Goal: Task Accomplishment & Management: Complete application form

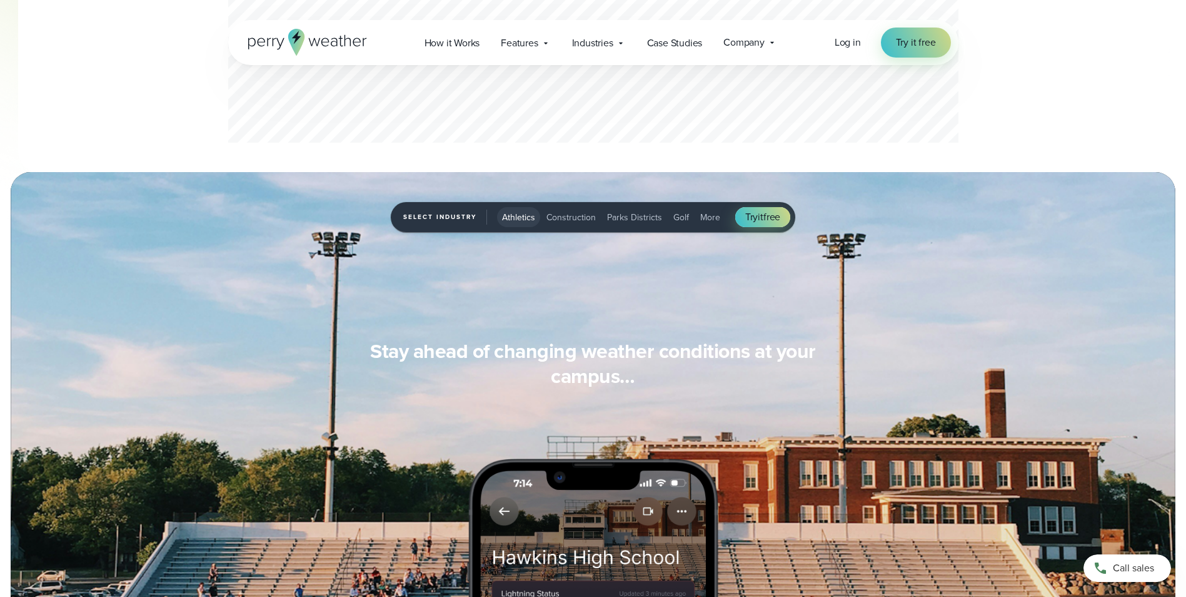
scroll to position [563, 0]
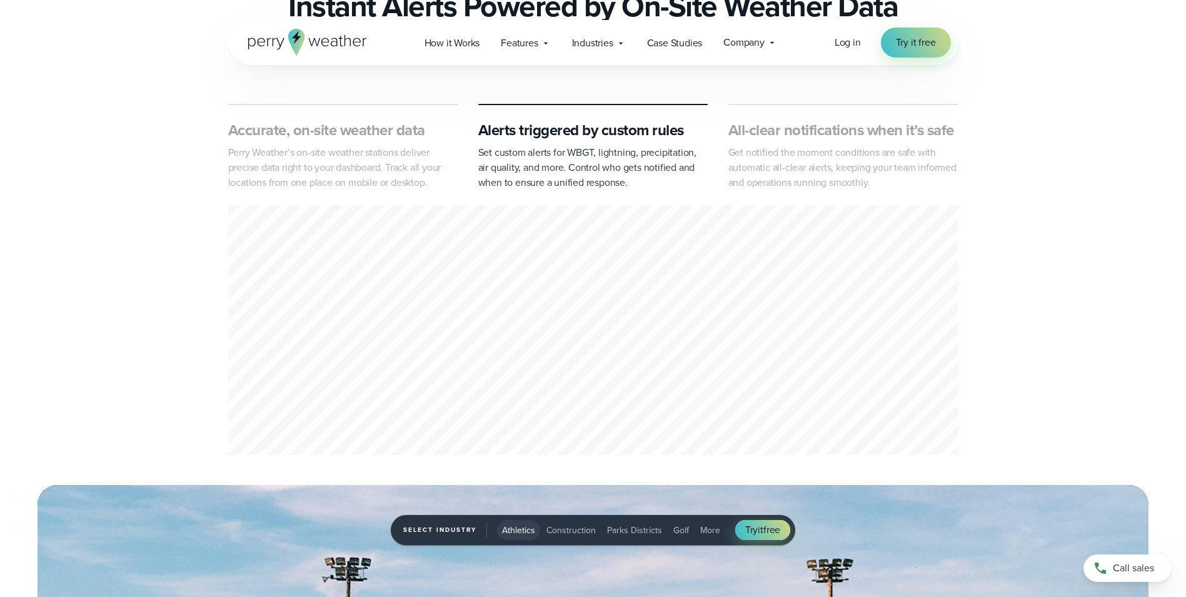
click at [515, 528] on span "Athletics" at bounding box center [518, 529] width 33 height 13
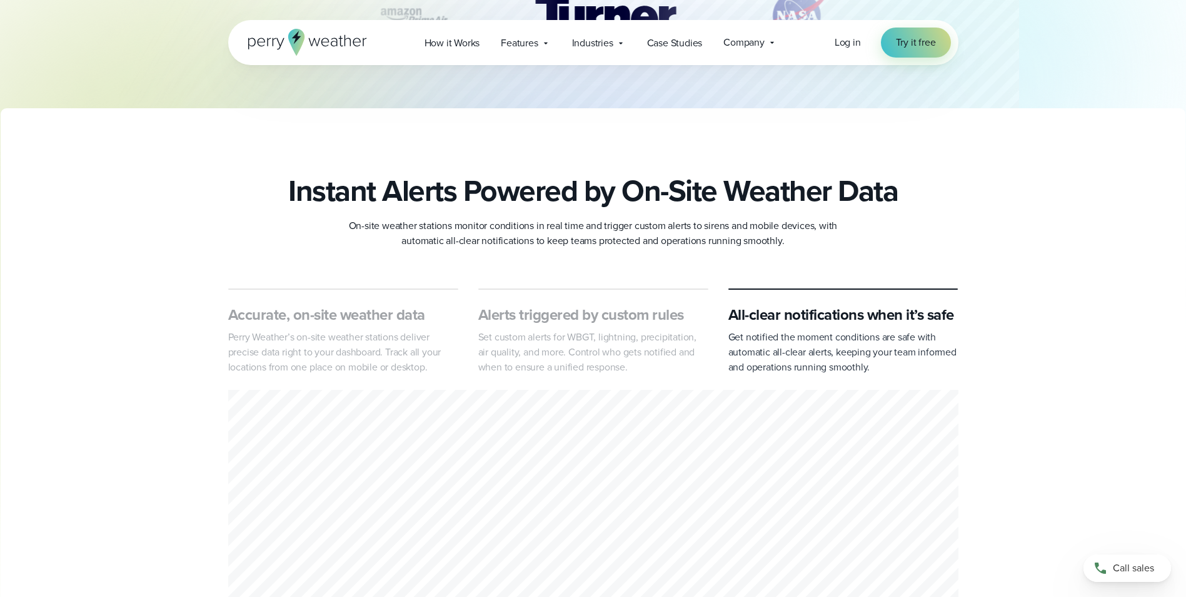
scroll to position [313, 0]
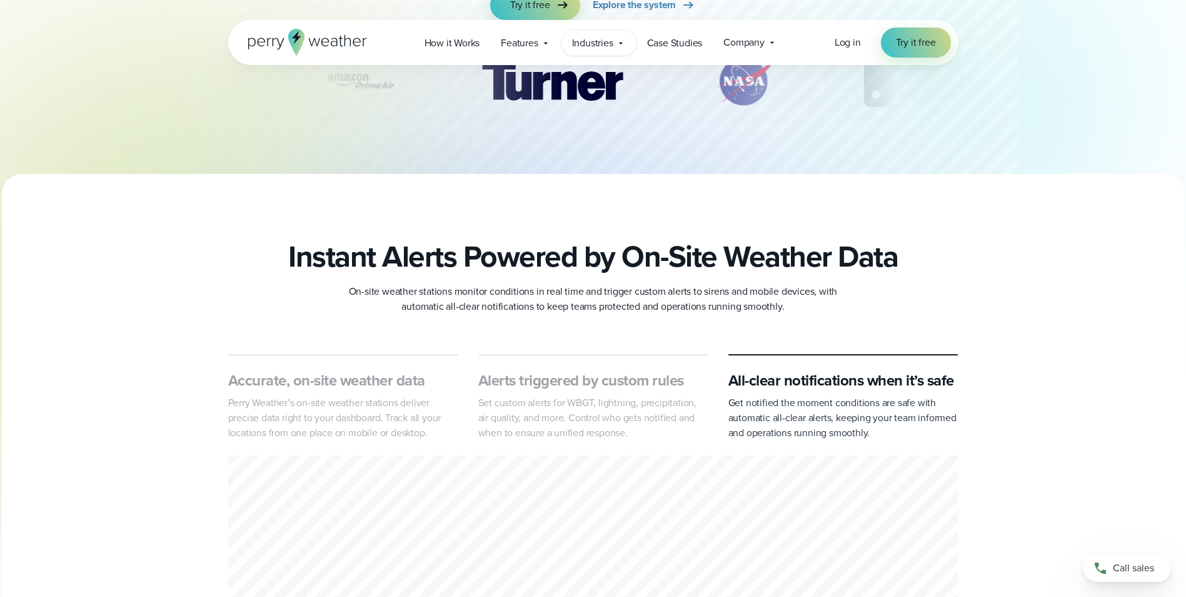
click at [589, 46] on span "Industries" at bounding box center [592, 43] width 41 height 15
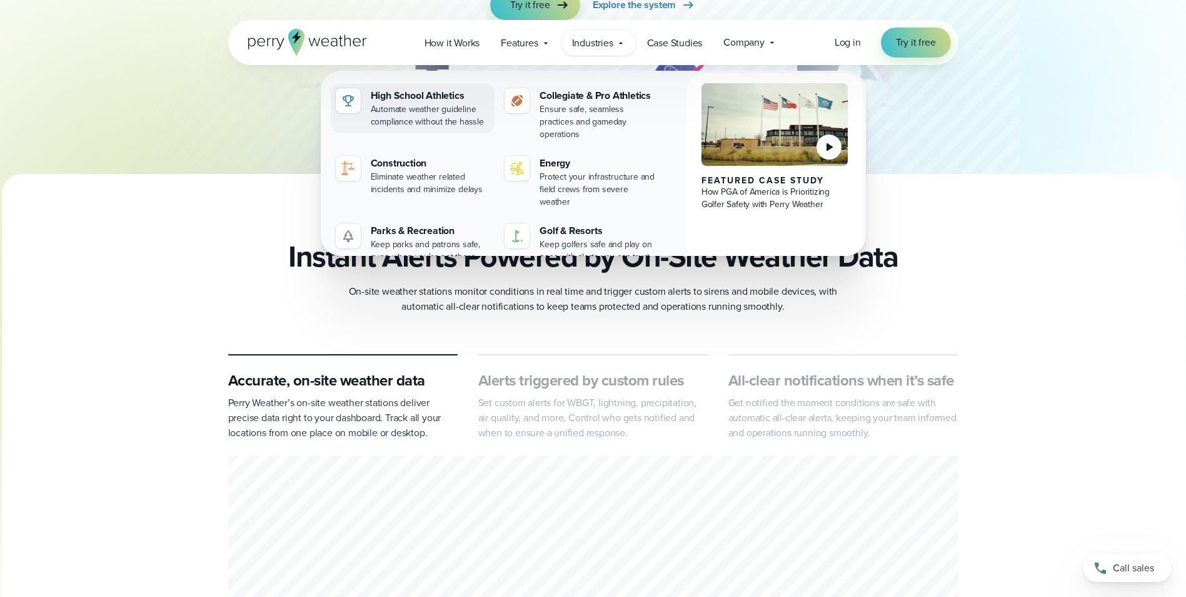
click at [406, 108] on div "Automate weather guideline compliance without the hassle" at bounding box center [430, 115] width 119 height 25
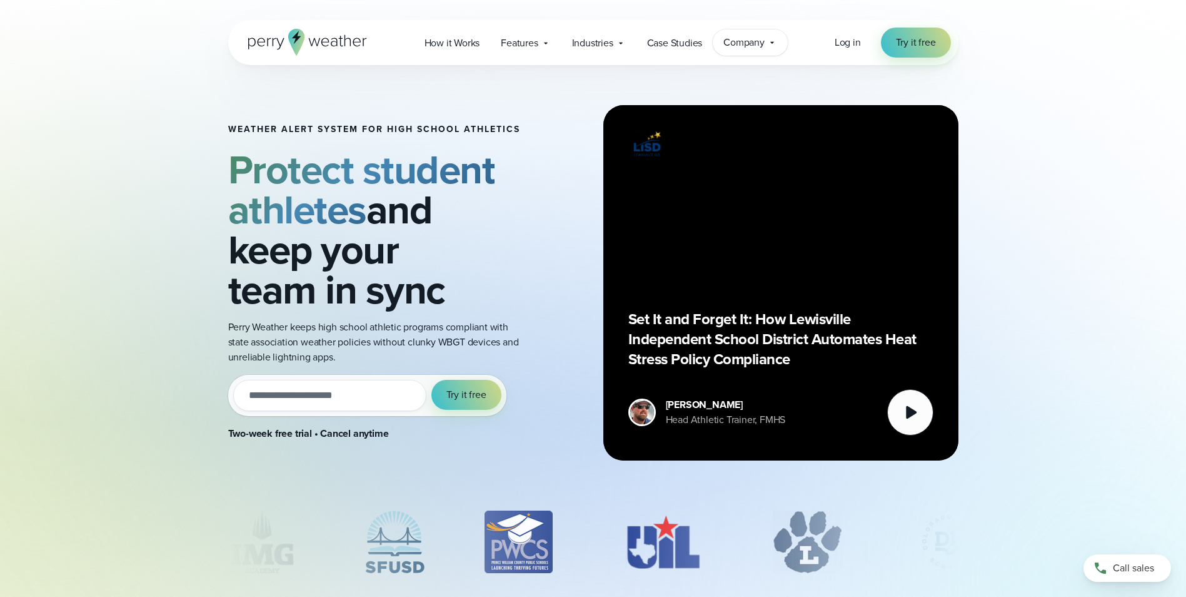
click at [750, 45] on span "Company" at bounding box center [743, 42] width 41 height 15
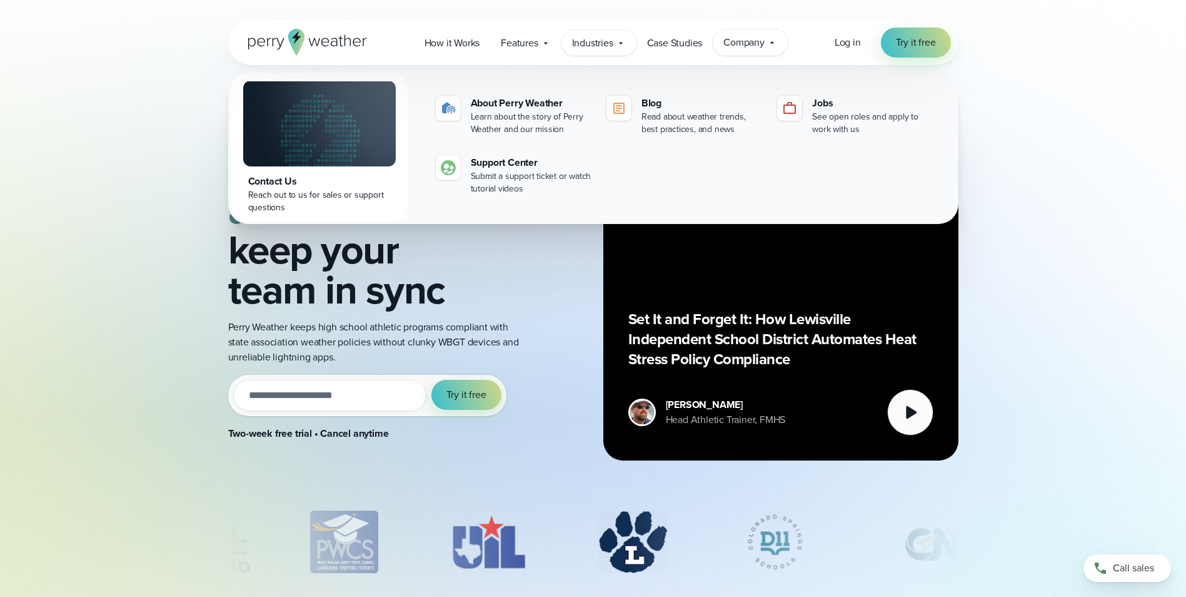
click at [605, 53] on div "Industries Featured Case Study How PGA of America is Prioritizing Golfer Safety…" at bounding box center [598, 43] width 75 height 26
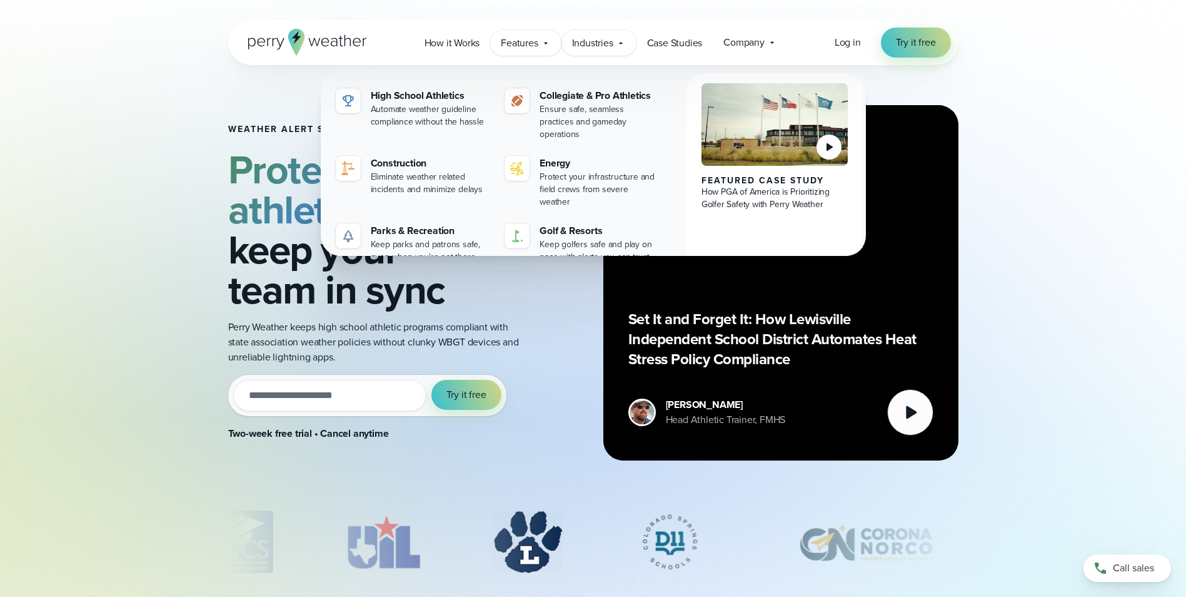
click at [551, 44] on icon at bounding box center [546, 43] width 10 height 10
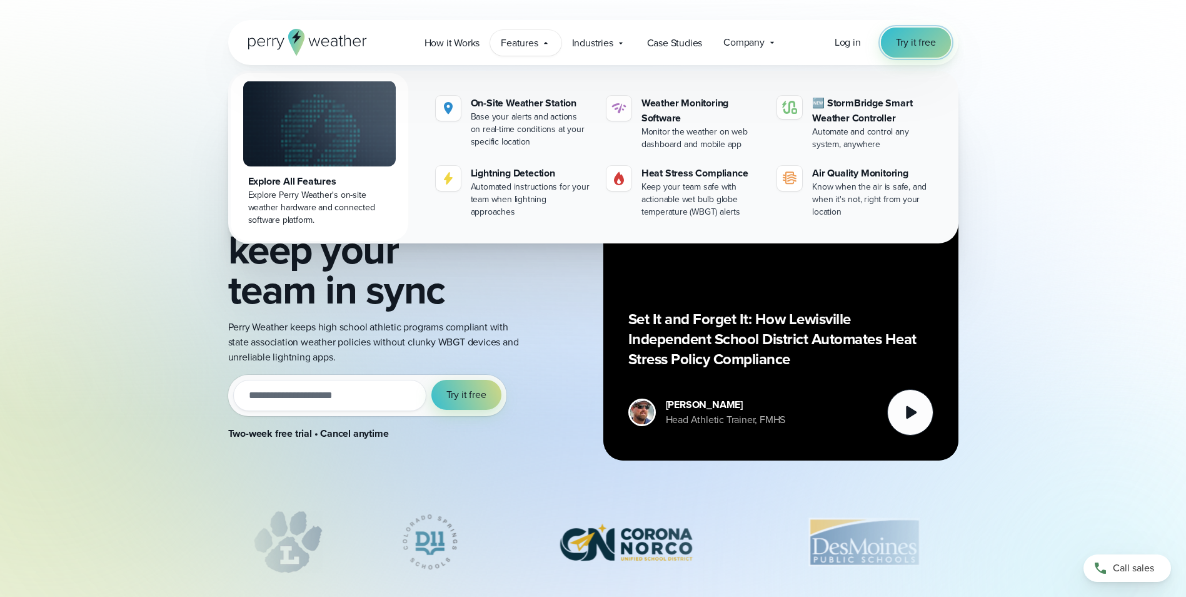
click at [915, 39] on span "Try it free" at bounding box center [916, 42] width 40 height 15
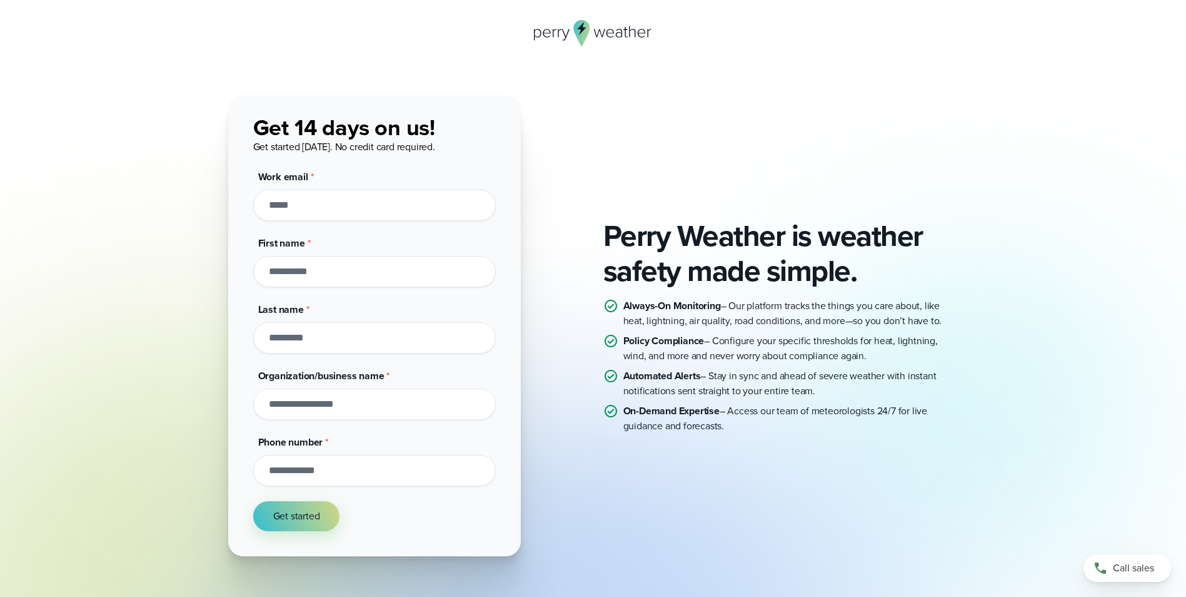
click at [281, 206] on input "Work email *" at bounding box center [374, 204] width 243 height 31
type input "**********"
type input "*****"
click at [340, 404] on input "Organization/business name *" at bounding box center [374, 403] width 243 height 31
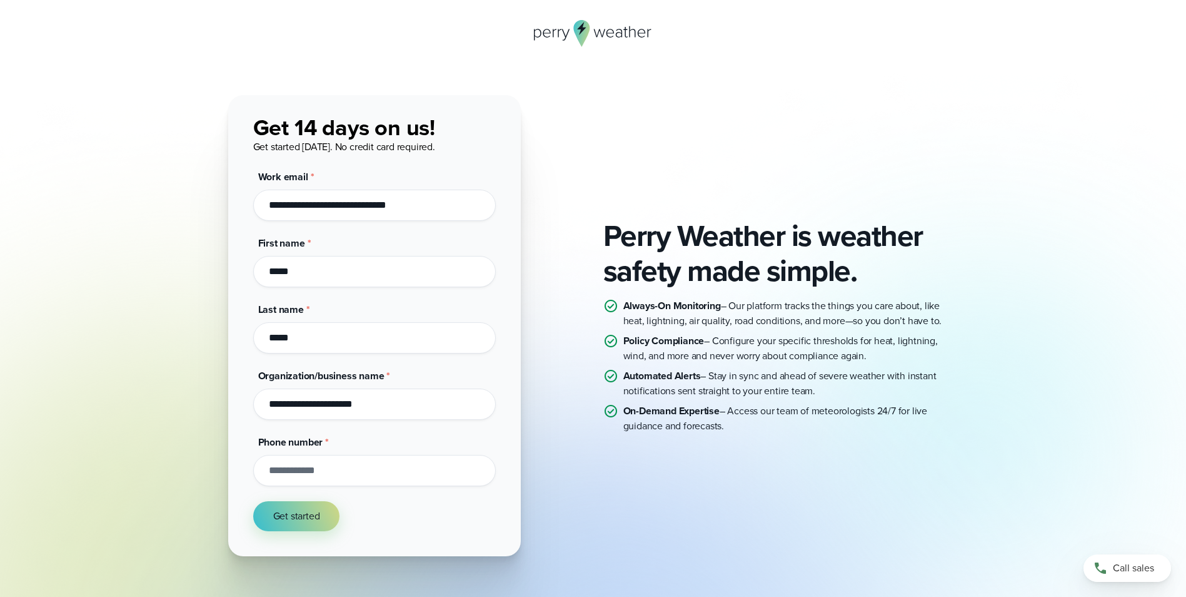
type input "**********"
click at [280, 509] on button "Get started" at bounding box center [296, 516] width 87 height 30
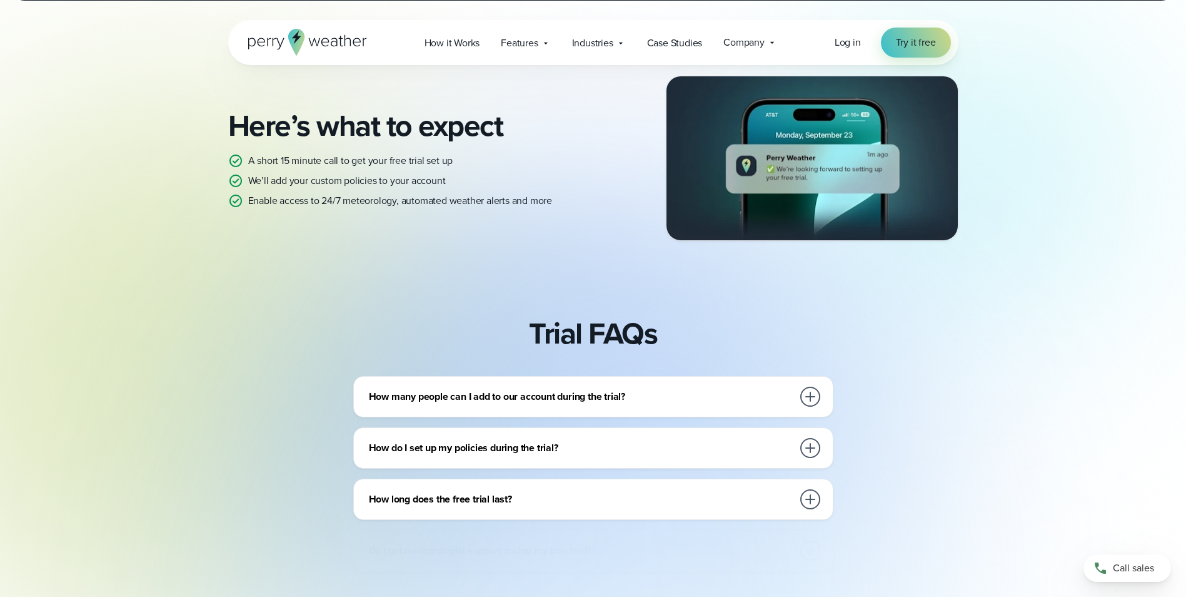
scroll to position [250, 0]
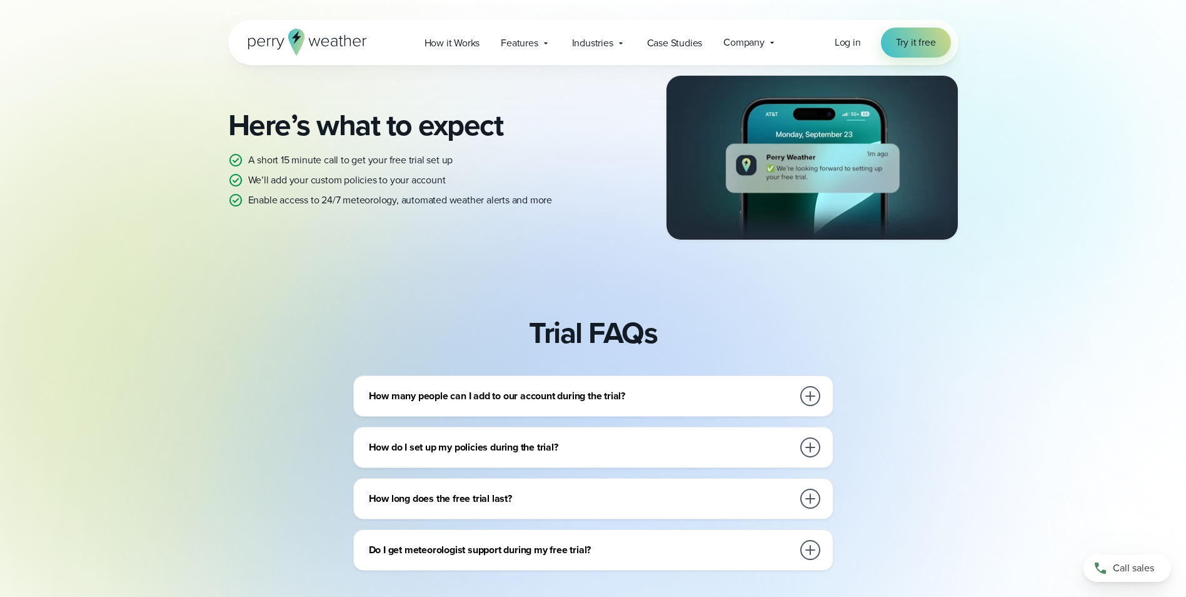
click at [810, 397] on div at bounding box center [810, 396] width 20 height 20
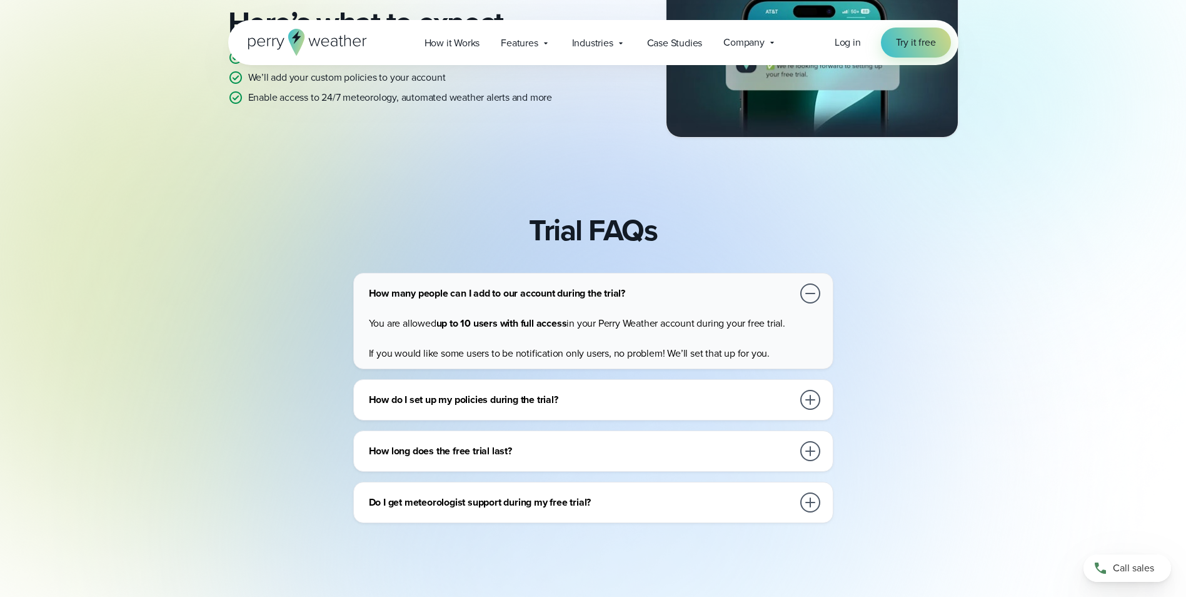
scroll to position [375, 0]
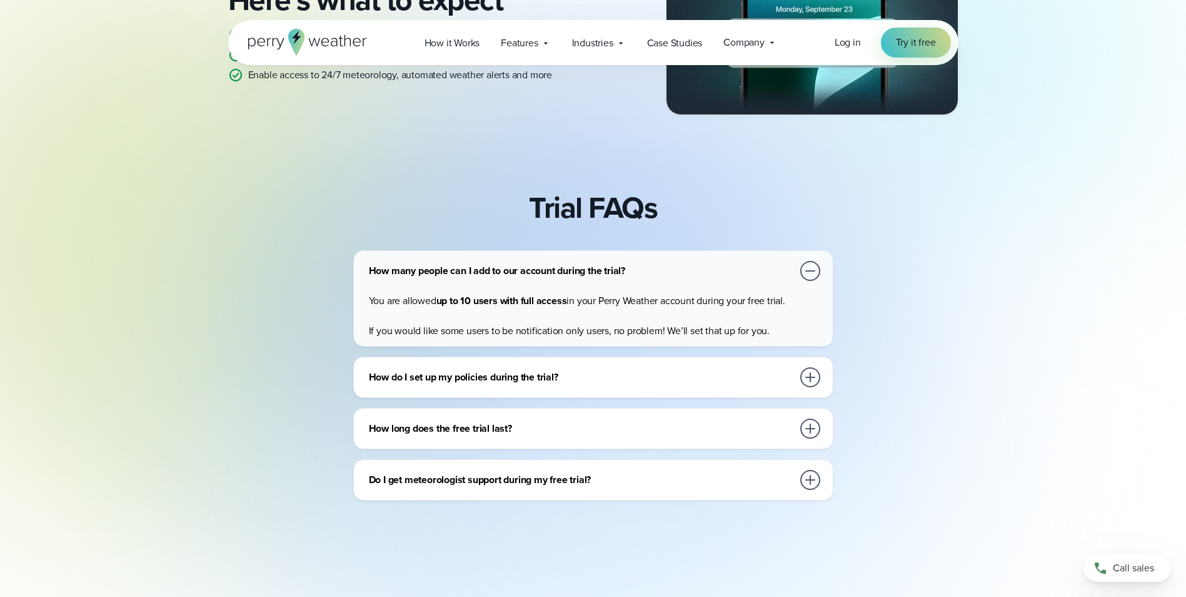
click at [808, 372] on div at bounding box center [810, 377] width 20 height 20
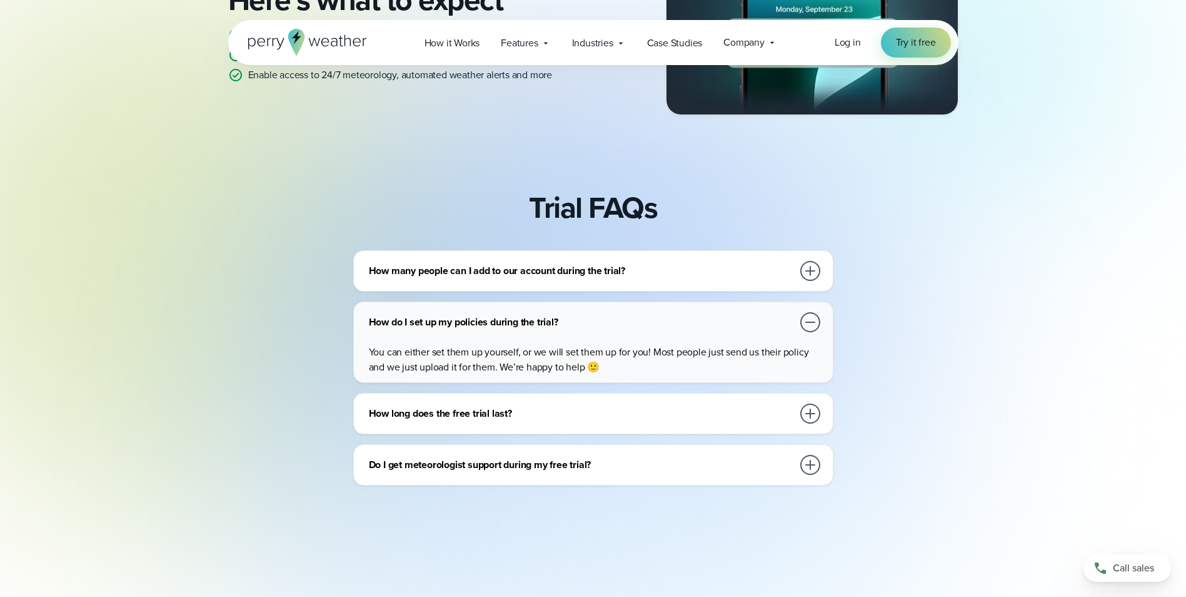
click at [808, 417] on div at bounding box center [810, 413] width 20 height 20
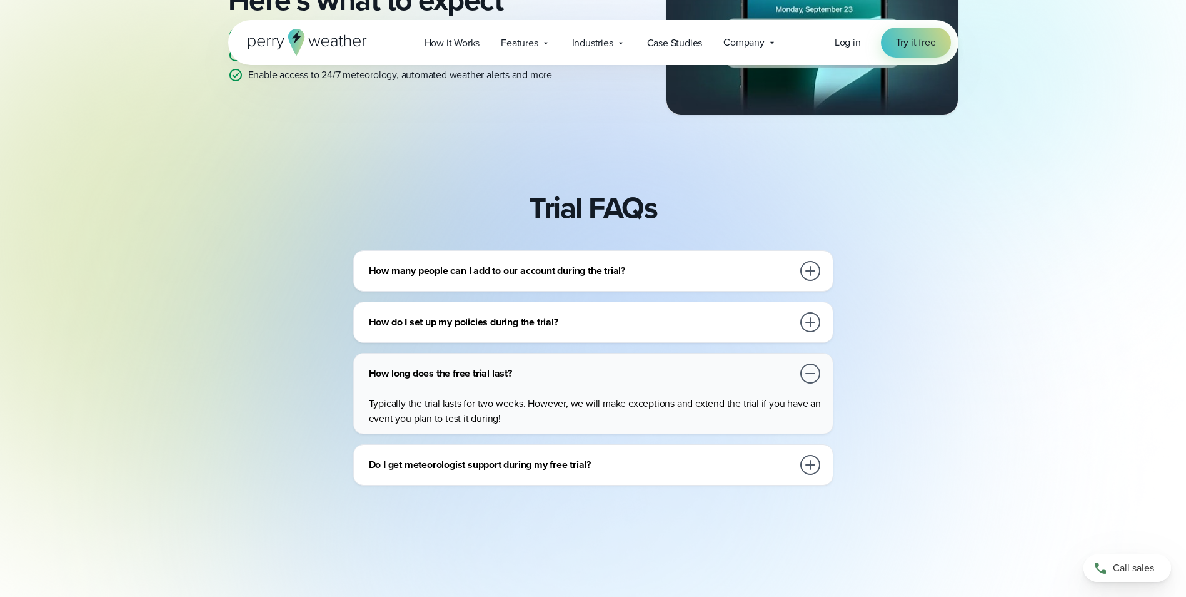
click at [804, 462] on div at bounding box center [810, 465] width 20 height 20
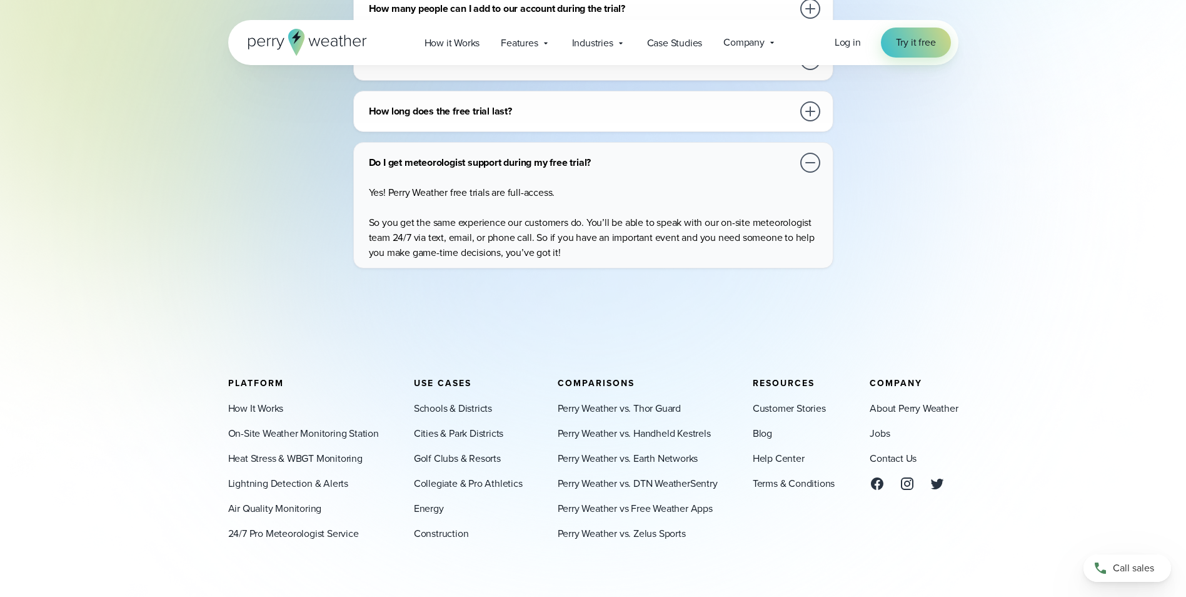
scroll to position [688, 0]
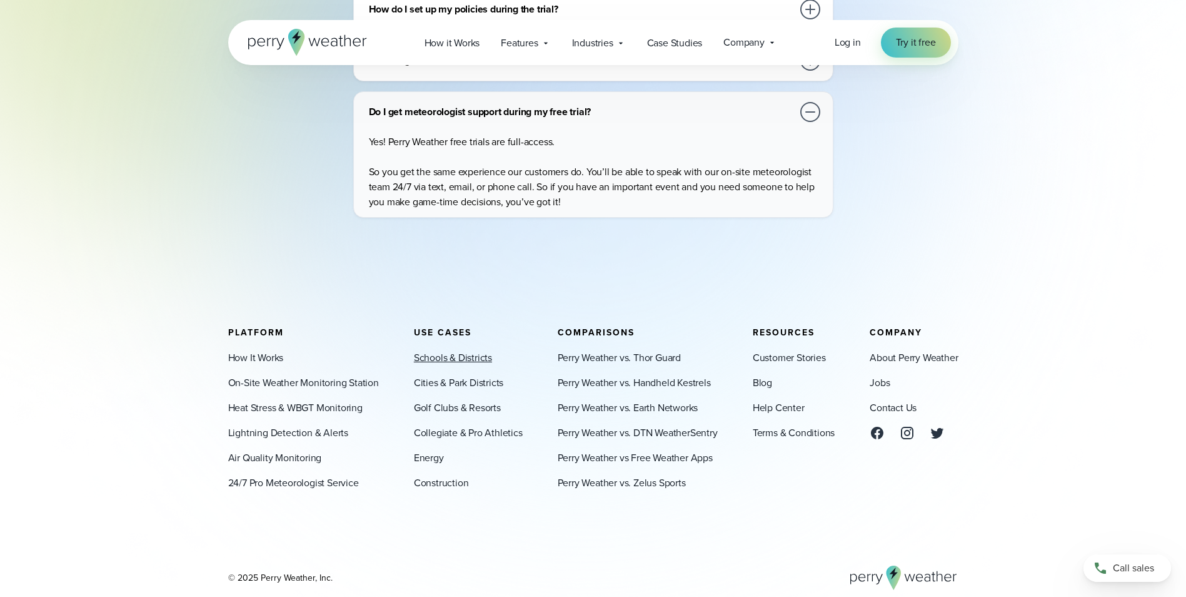
click at [431, 358] on link "Schools & Districts" at bounding box center [453, 357] width 78 height 15
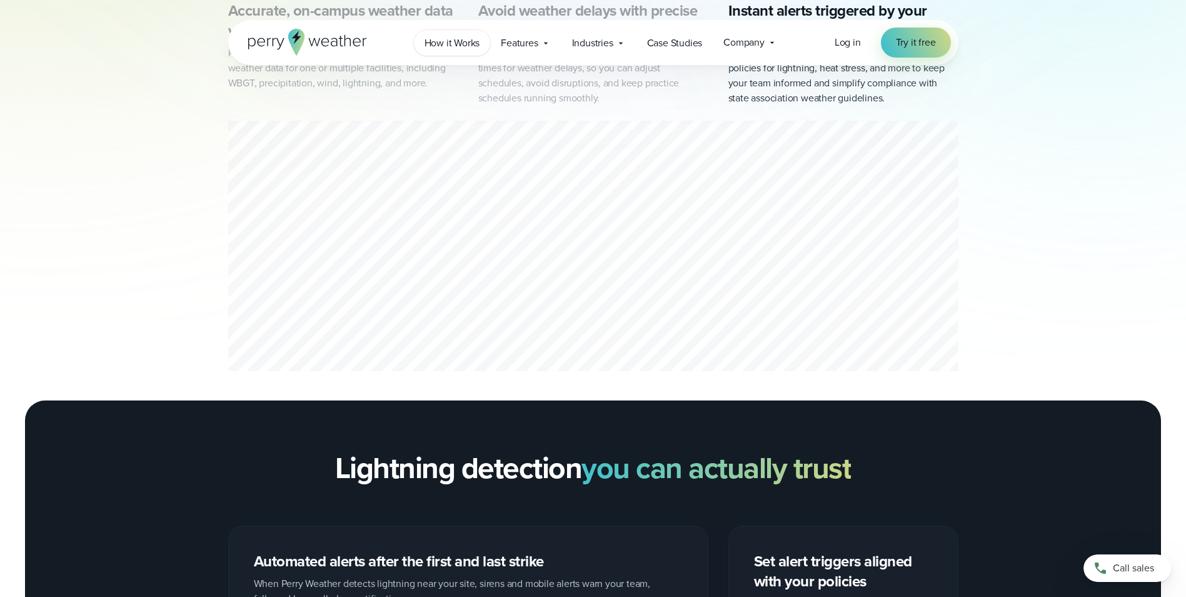
scroll to position [750, 0]
